Goal: Information Seeking & Learning: Find specific fact

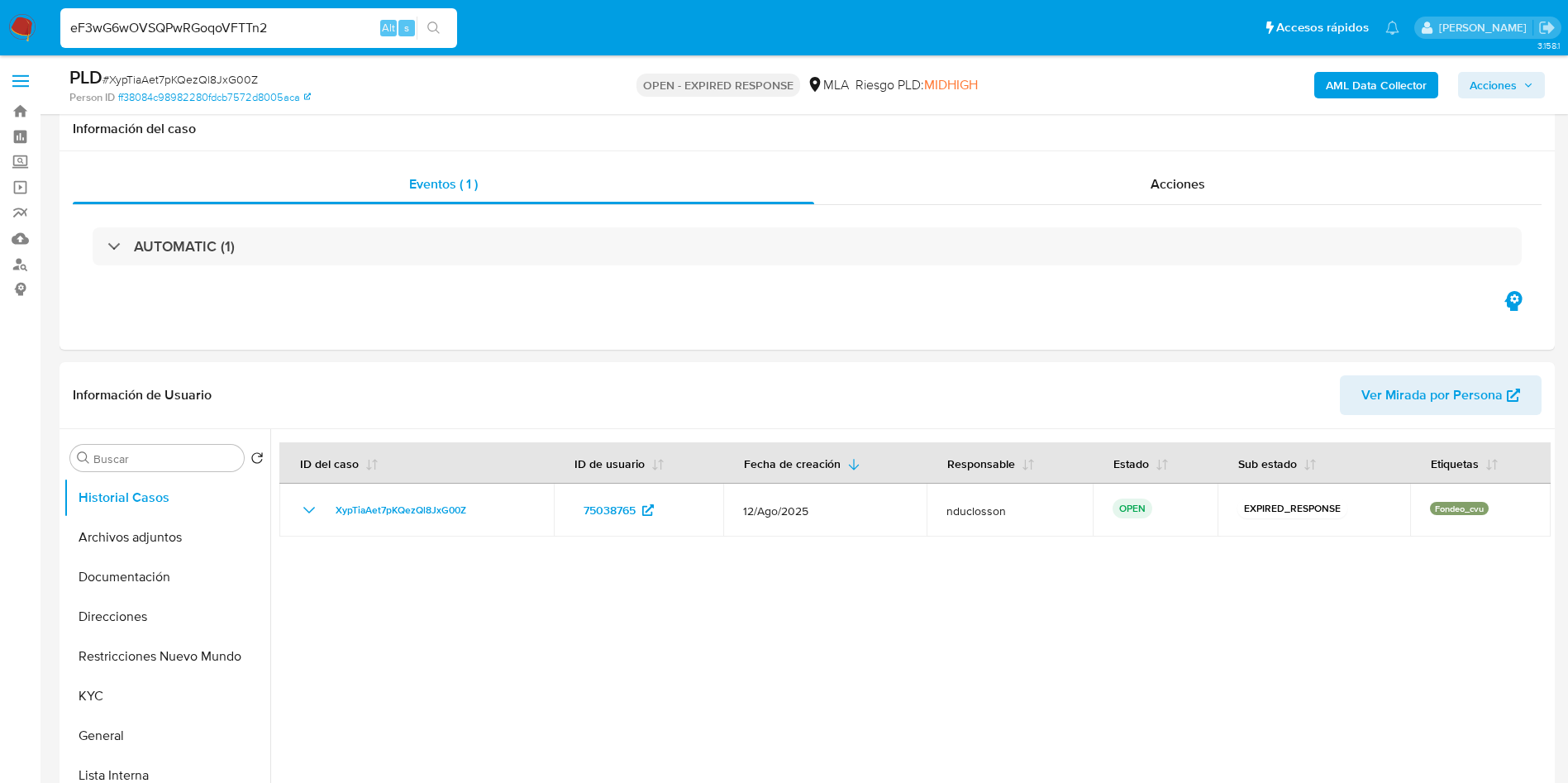
select select "10"
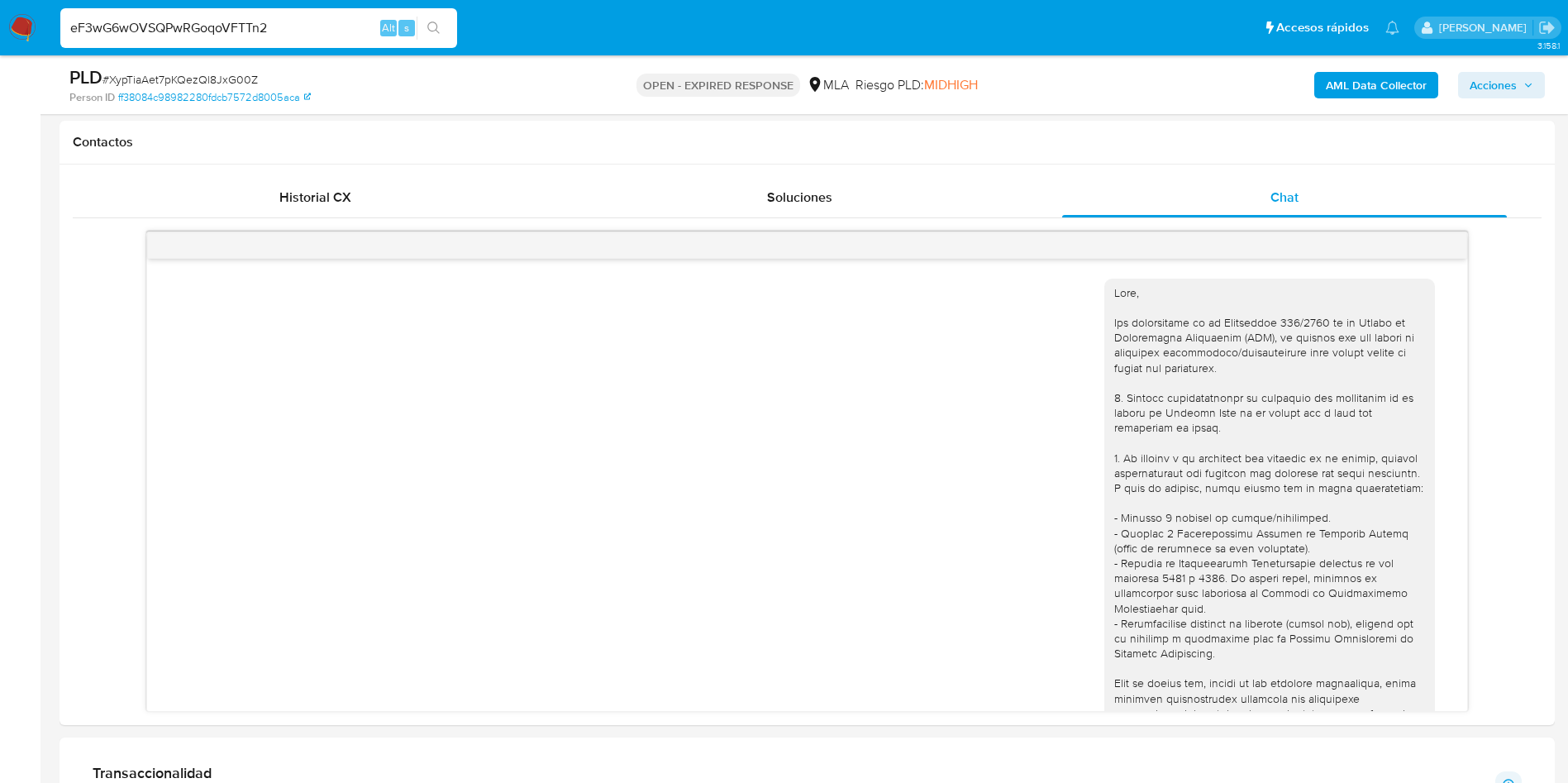
scroll to position [1497, 0]
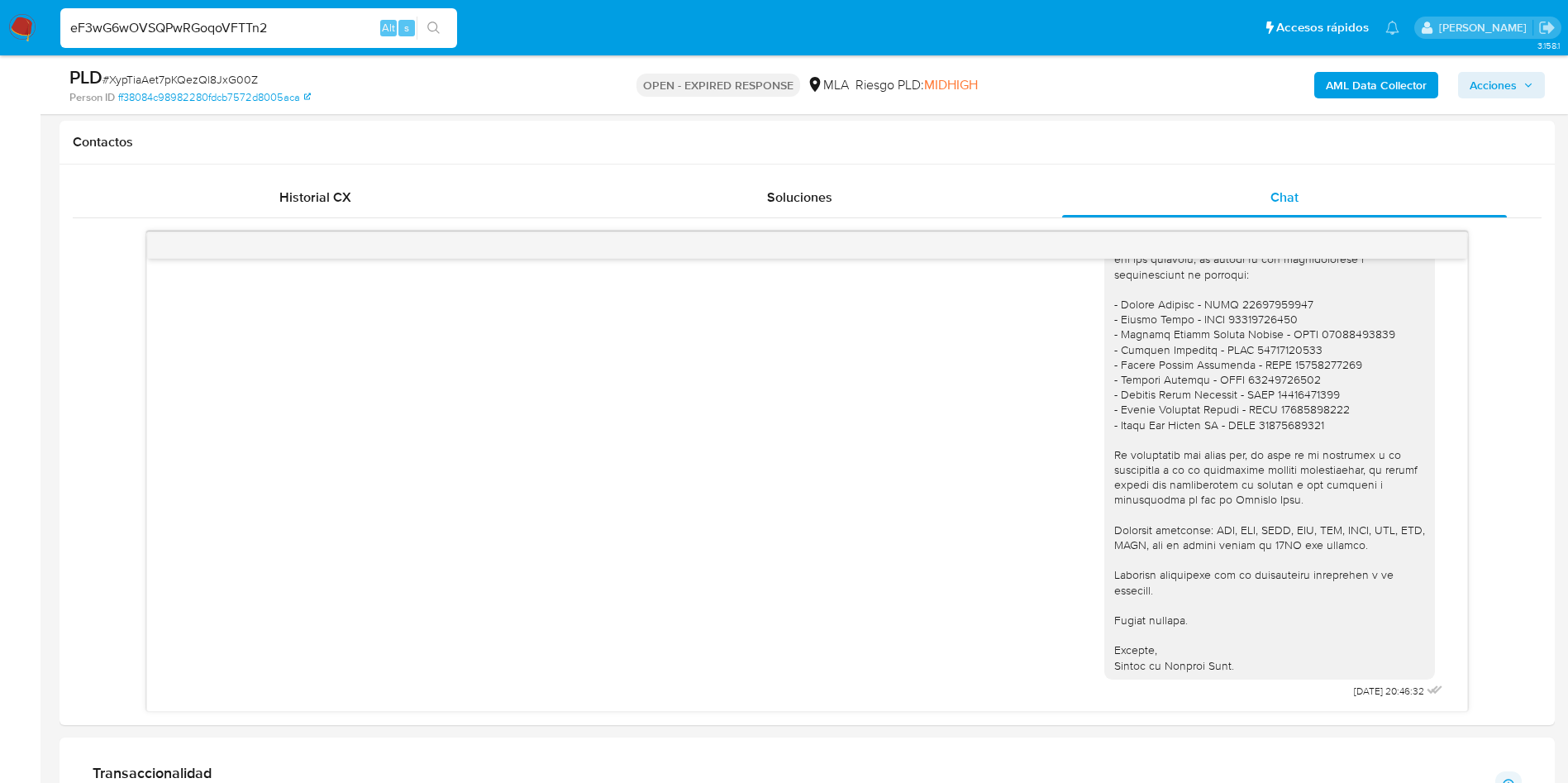
type input "eF3wG6wOVSQPwRGoqoVFTTn2"
click at [434, 19] on button "search-icon" at bounding box center [433, 28] width 34 height 24
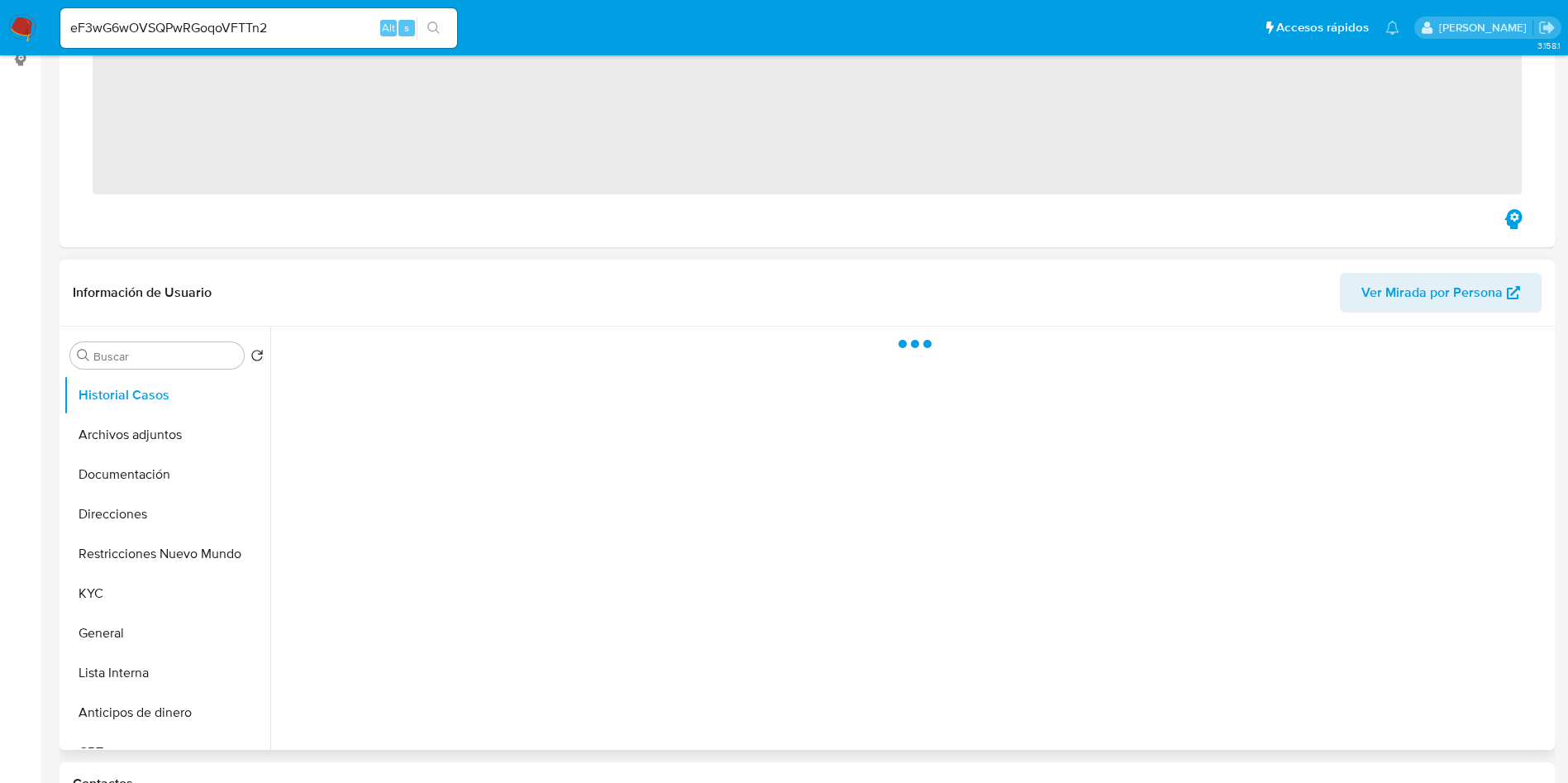
scroll to position [496, 0]
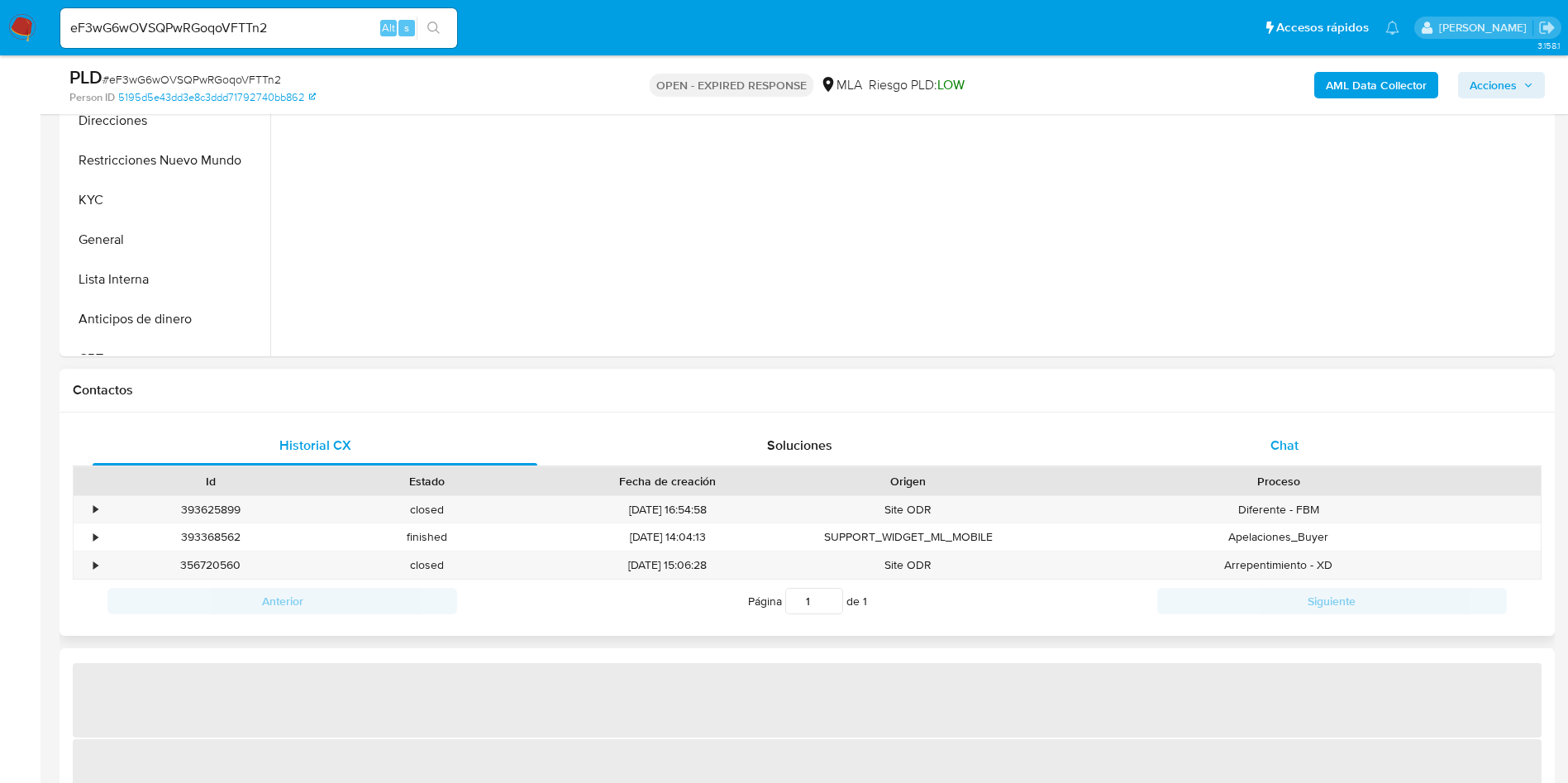
click at [1215, 456] on div "Chat" at bounding box center [1284, 446] width 445 height 40
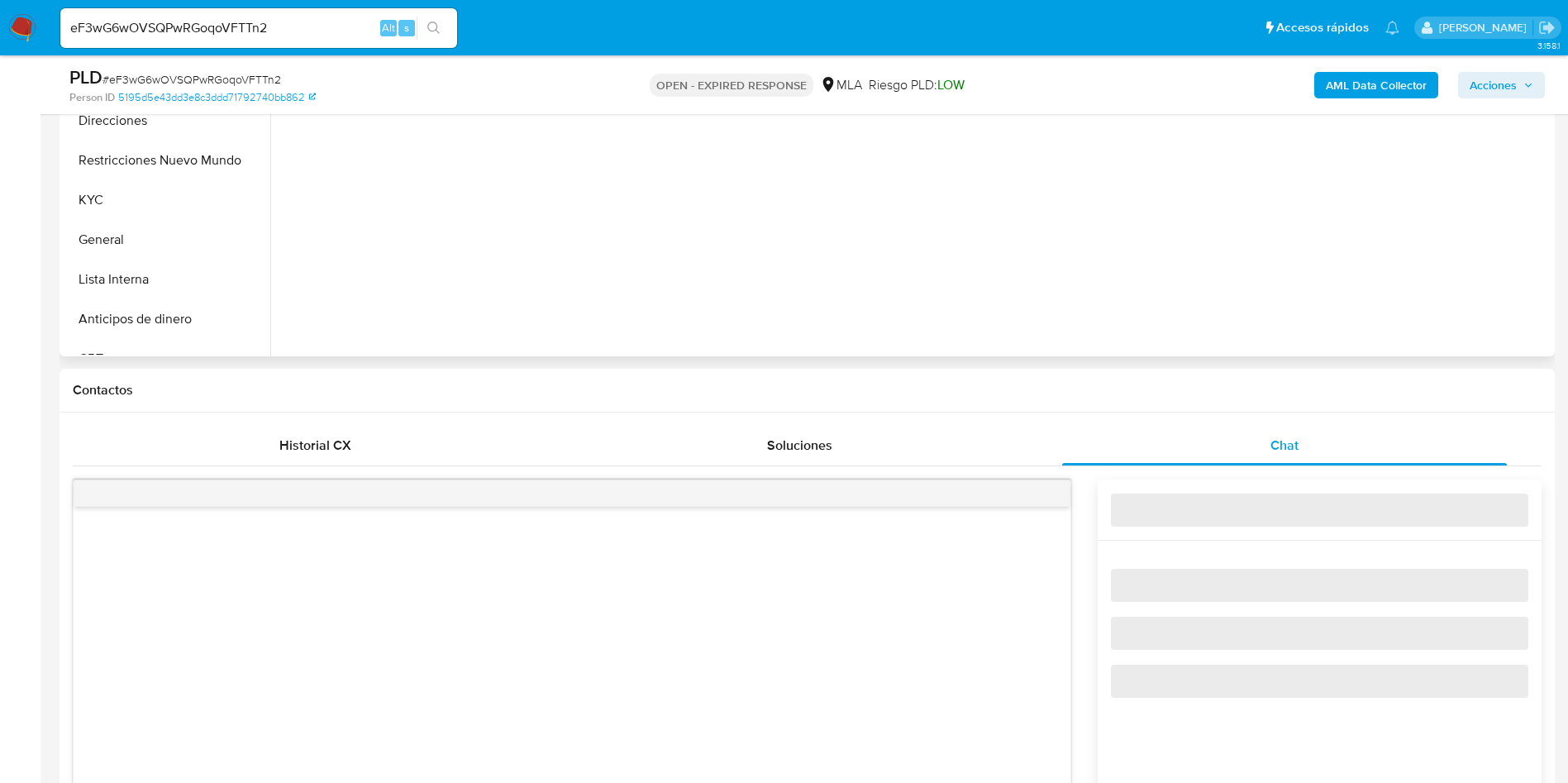
select select "10"
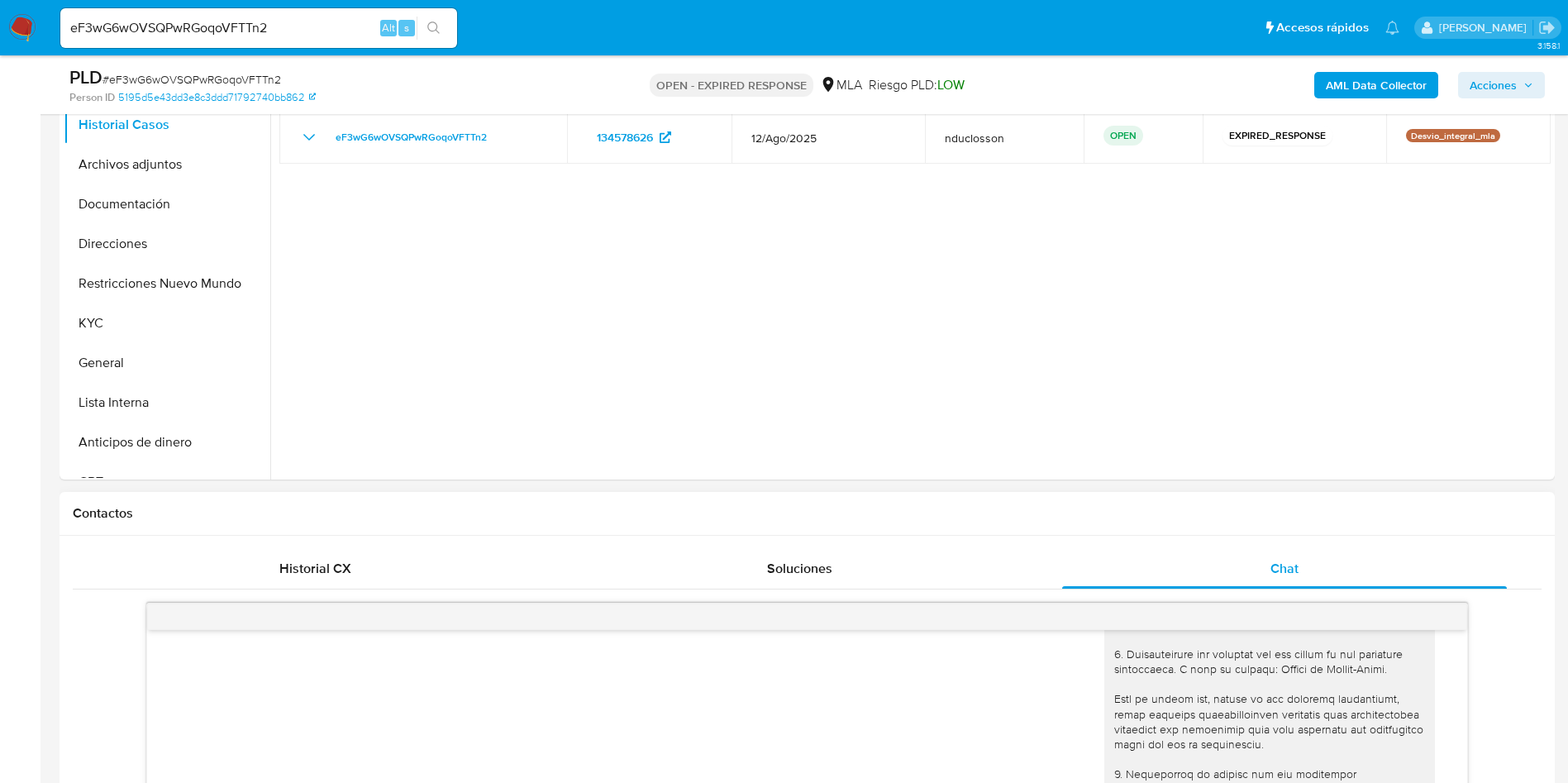
scroll to position [372, 0]
click at [322, 590] on div "Historial CX Soluciones Chat" at bounding box center [807, 570] width 1469 height 41
click at [320, 561] on span "Historial CX" at bounding box center [315, 570] width 72 height 19
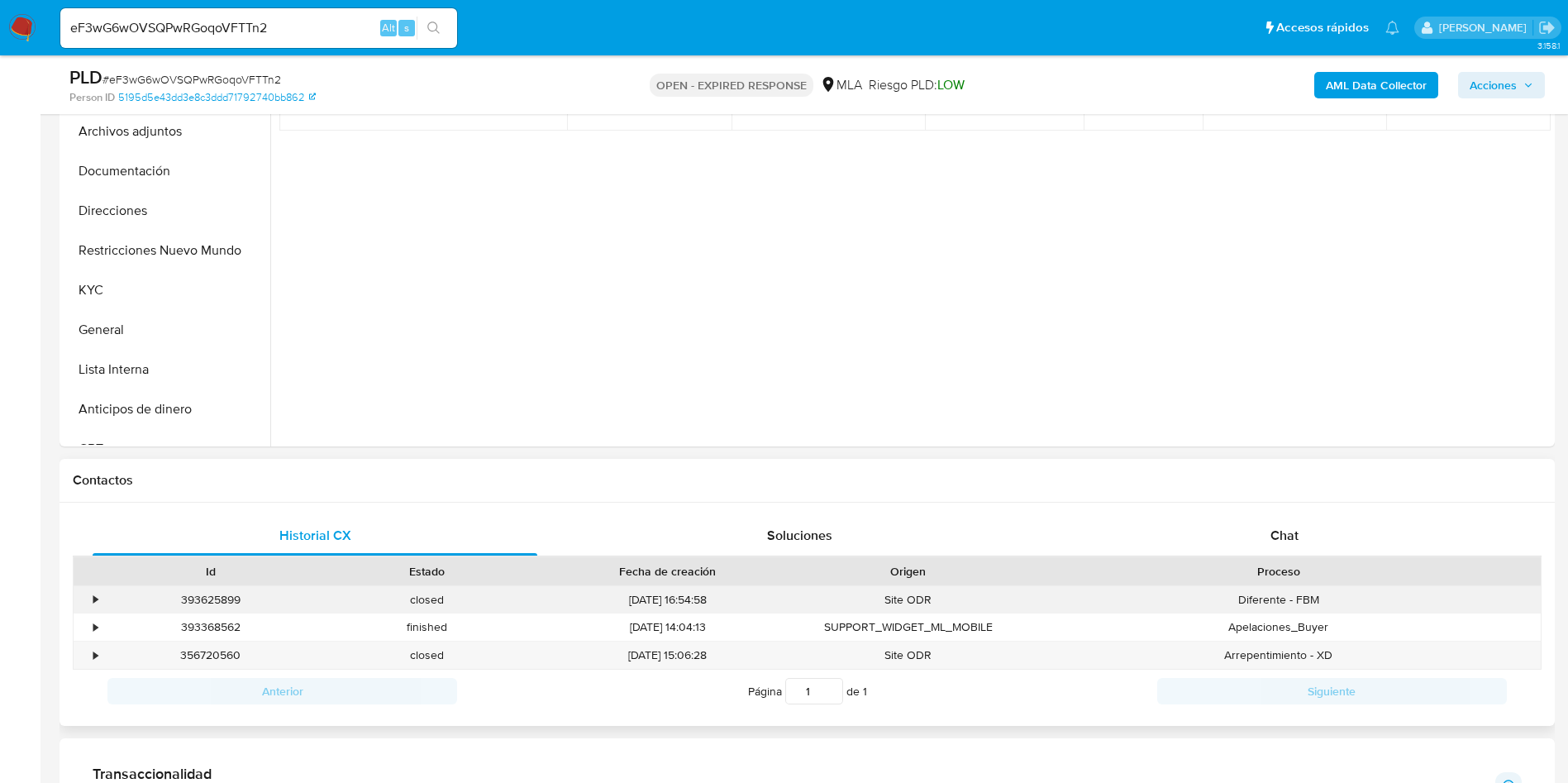
scroll to position [620, 0]
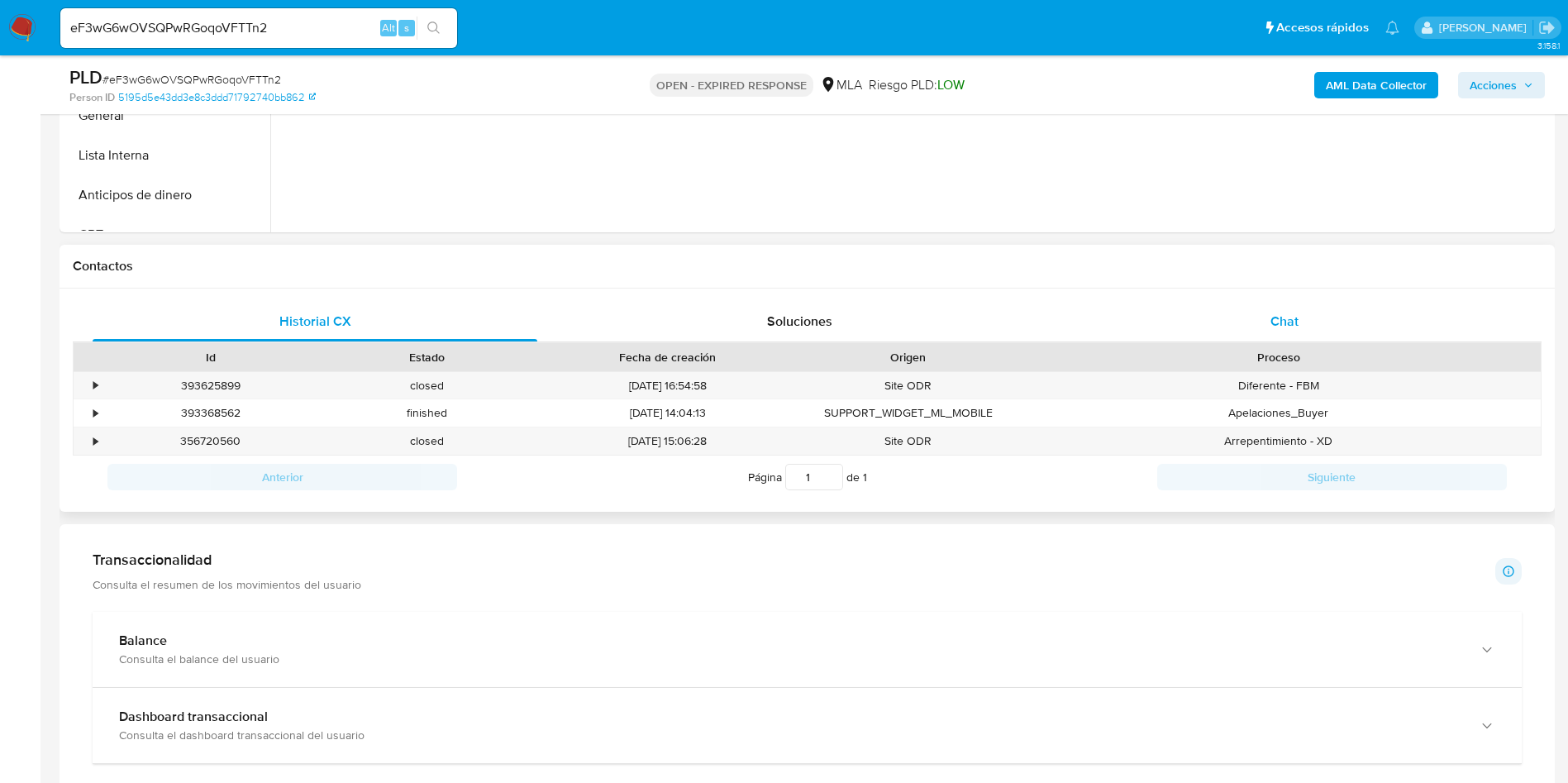
click at [1179, 311] on div "Chat" at bounding box center [1284, 321] width 445 height 40
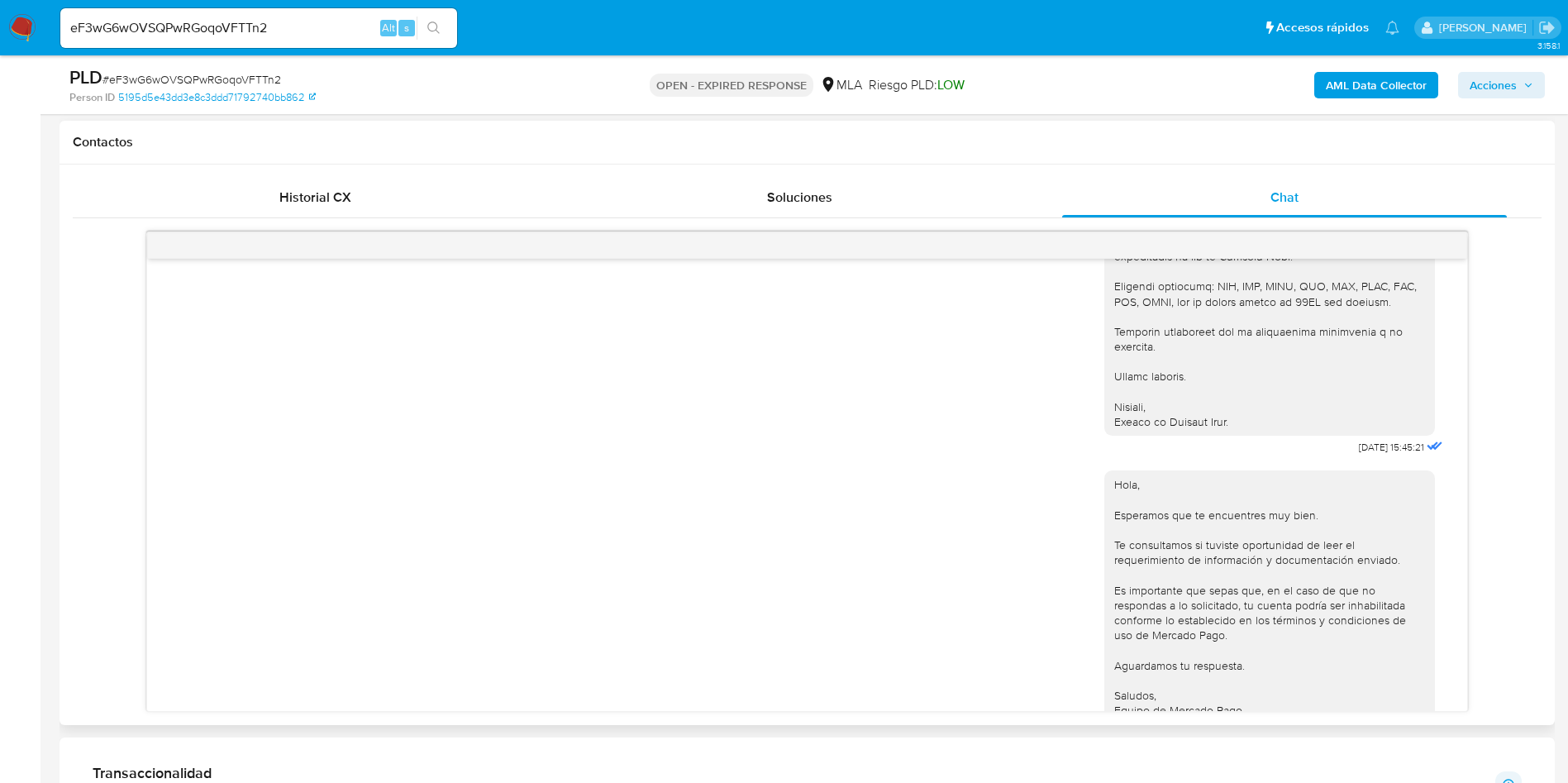
scroll to position [1770, 0]
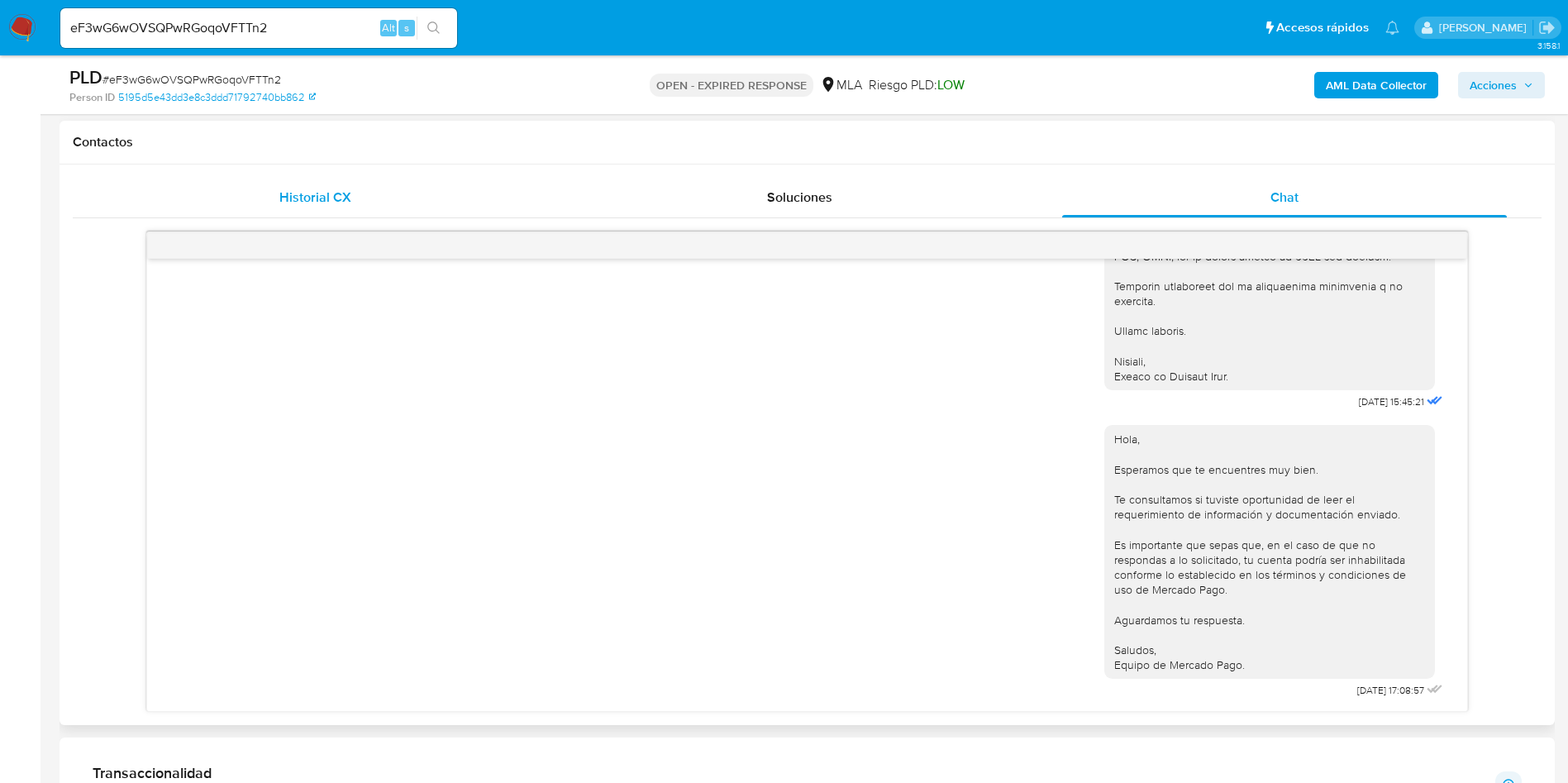
click at [312, 203] on span "Historial CX" at bounding box center [315, 197] width 72 height 19
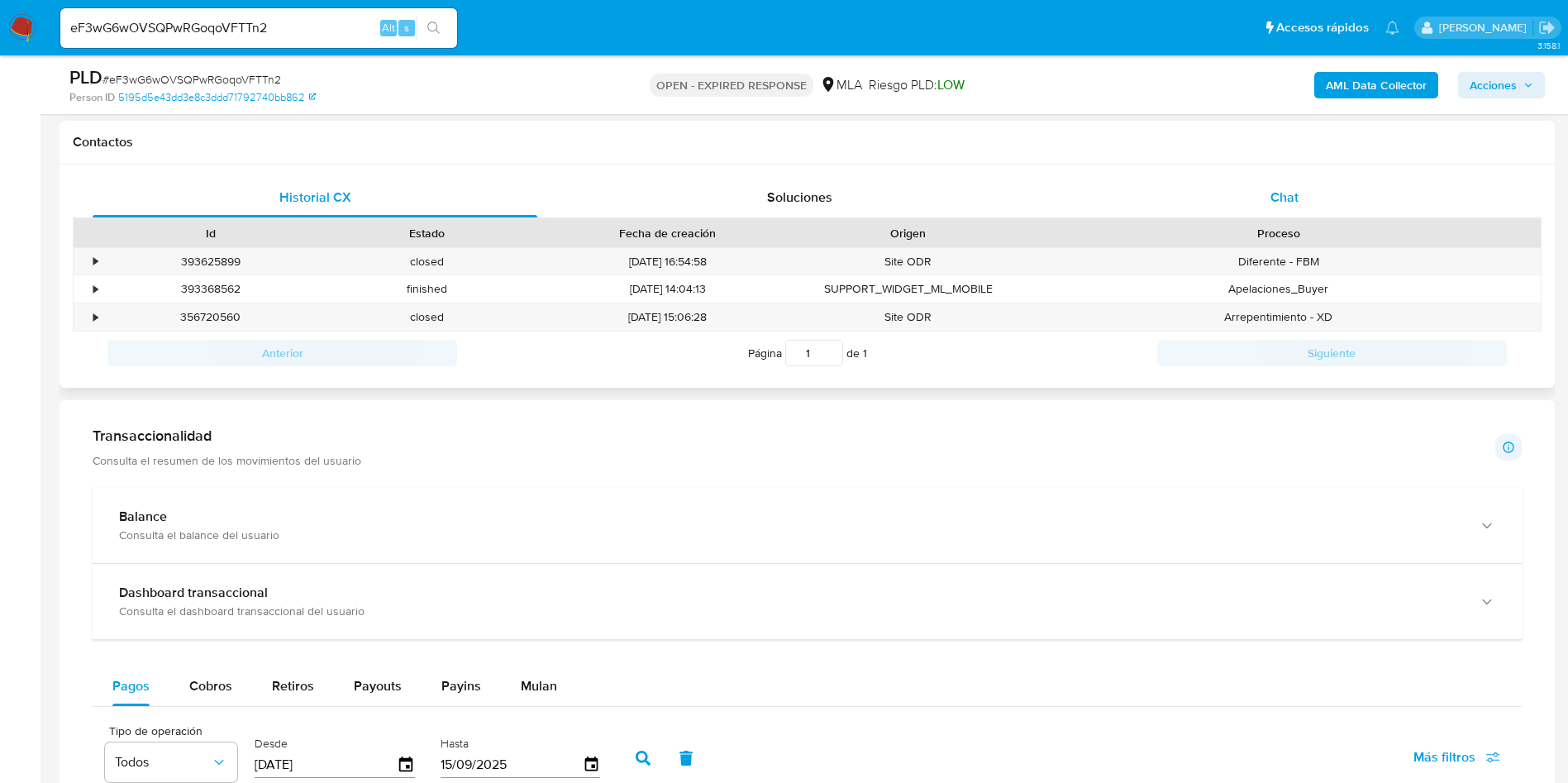
click at [1314, 199] on div "Chat" at bounding box center [1284, 198] width 445 height 40
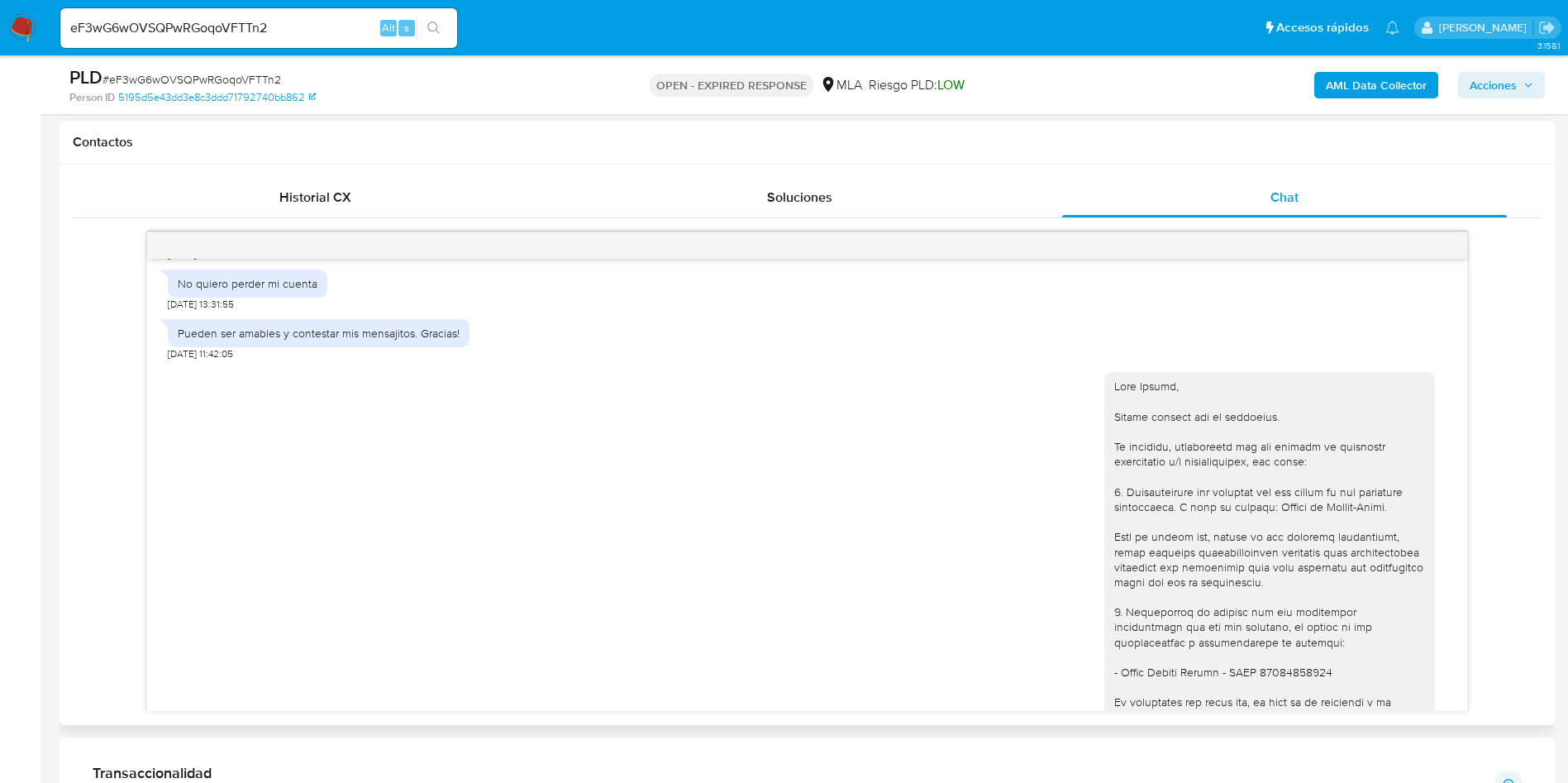
scroll to position [901, 0]
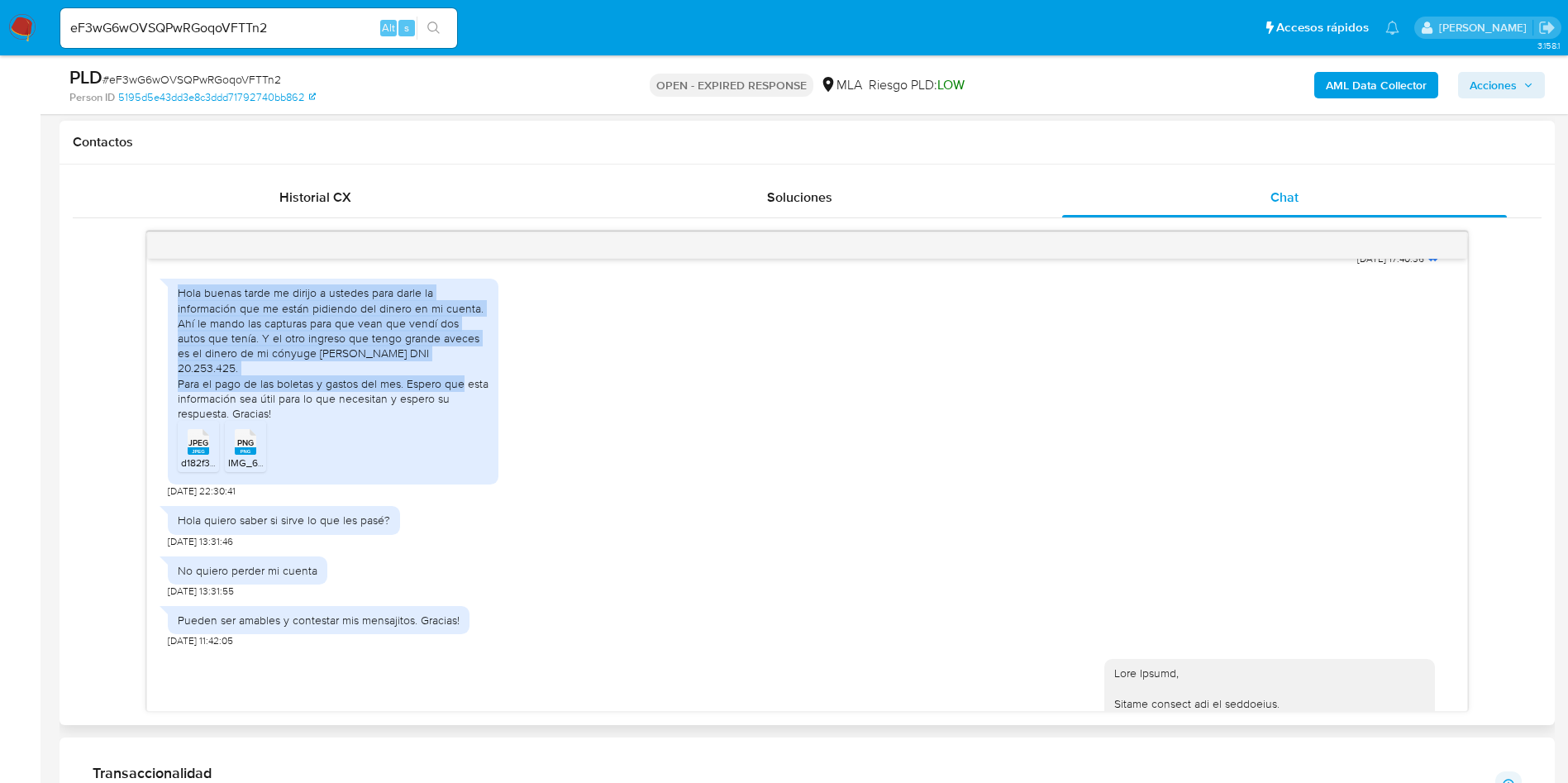
drag, startPoint x: 179, startPoint y: 318, endPoint x: 405, endPoint y: 409, distance: 243.6
click at [405, 409] on div "Hola buenas tarde me dirijo a ustedes para darle la información que me están pi…" at bounding box center [333, 354] width 311 height 136
copy div "Hola buenas tarde me dirijo a ustedes para darle la información que me están pi…"
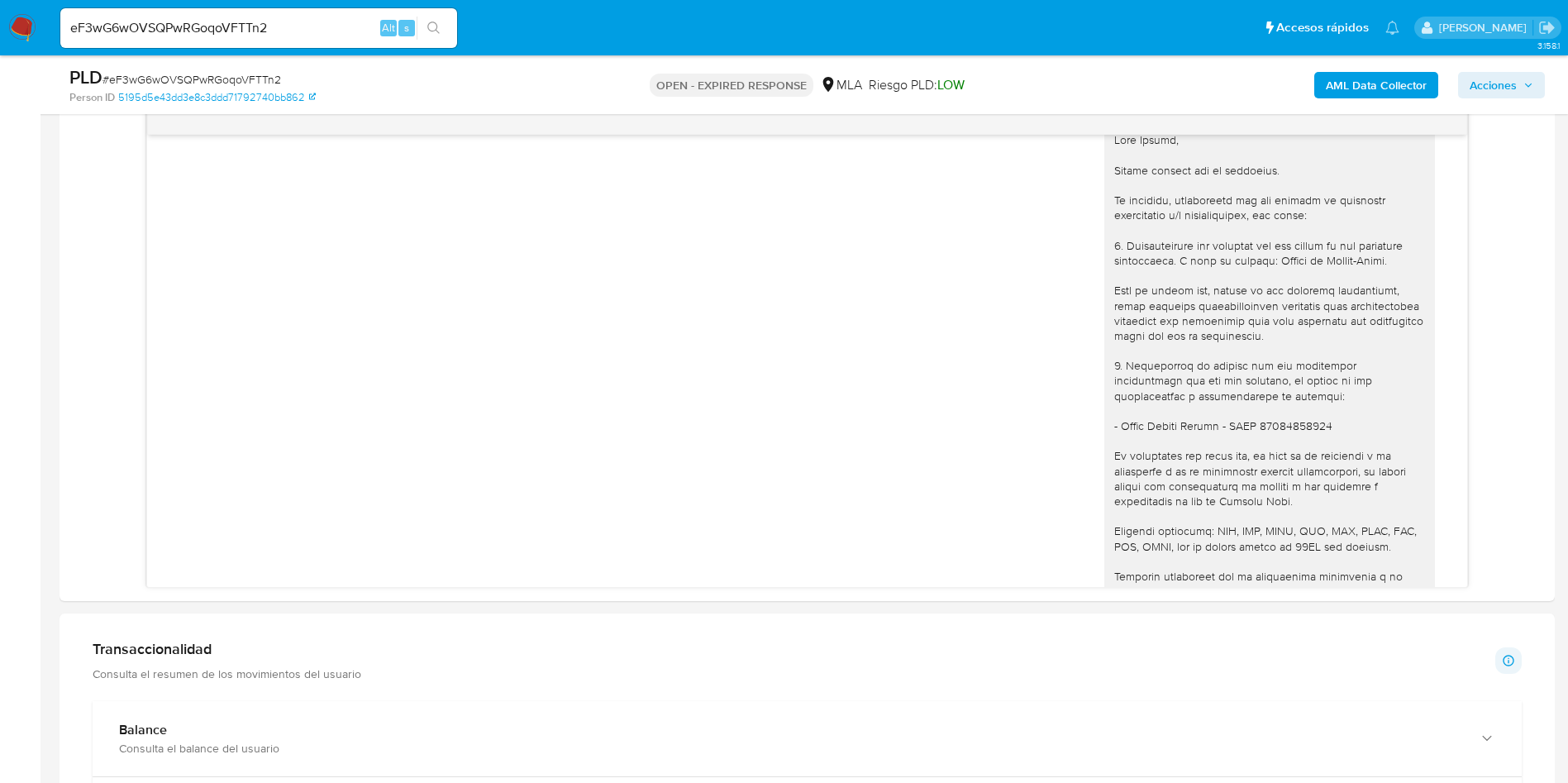
scroll to position [1397, 0]
